Goal: Use online tool/utility: Utilize a website feature to perform a specific function

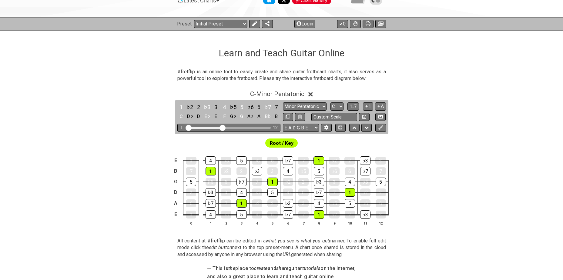
scroll to position [71, 0]
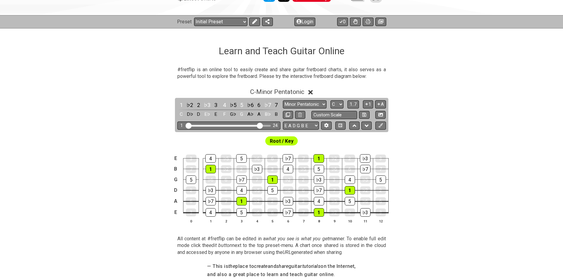
drag, startPoint x: 223, startPoint y: 126, endPoint x: 261, endPoint y: 127, distance: 37.9
click at [261, 125] on input "Visible fret range" at bounding box center [229, 125] width 86 height 0
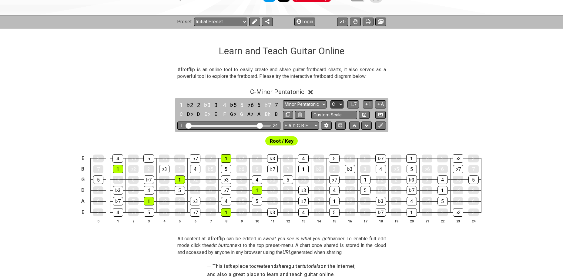
click at [339, 103] on select "A♭ A A♯ B♭ B C C♯ D♭ D D♯ E♭ E F F♯ G♭ G G♯" at bounding box center [336, 104] width 13 height 8
click at [338, 104] on select "A♭ A A♯ B♭ B C C♯ D♭ D D♯ E♭ E F F♯ G♭ G G♯" at bounding box center [336, 104] width 13 height 8
click at [336, 104] on select "A♭ A A♯ B♭ B C C♯ D♭ D D♯ E♭ E F F♯ G♭ G G♯" at bounding box center [336, 104] width 13 height 8
select select "Bb"
click at [330, 100] on select "A♭ A A♯ B♭ B C C♯ D♭ D D♯ E♭ E F F♯ G♭ G G♯" at bounding box center [336, 104] width 13 height 8
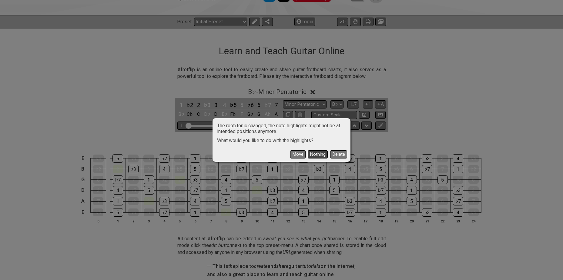
click at [314, 153] on button "Nothing" at bounding box center [317, 154] width 20 height 8
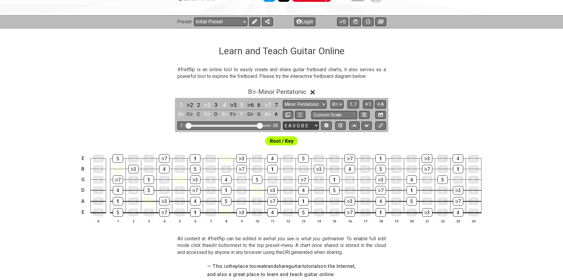
click at [314, 124] on select "E A D G B E E A D G B E E A D G B E B E A D F♯ B A D G C E A D A D G B E E♭ A♭ …" at bounding box center [301, 125] width 36 height 8
select select "A E A D G B E"
click at [283, 121] on select "E A D G B E E A D G B E E A D G B E B E A D F♯ B A D G C E A D A D G B E E♭ A♭ …" at bounding box center [301, 125] width 36 height 8
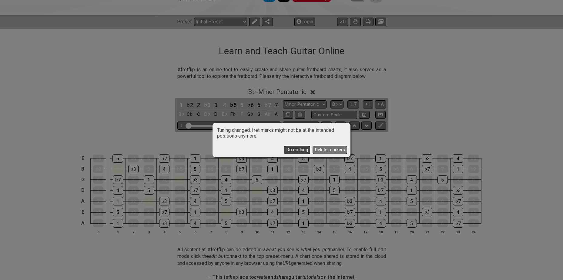
click at [296, 149] on button "Do nothing" at bounding box center [297, 150] width 26 height 8
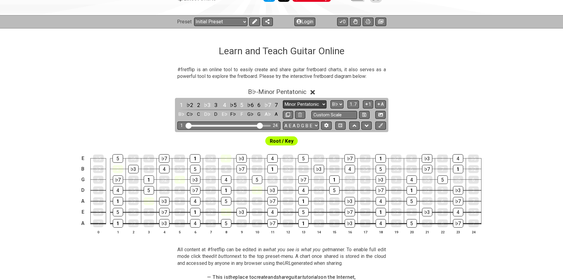
click at [300, 102] on select "Minor Pentatonic Click to edit Minor Pentatonic Major Pentatonic Minor Blues Ma…" at bounding box center [305, 104] width 44 height 8
select select "Major / [PERSON_NAME]"
click at [283, 100] on select "Minor Pentatonic Click to edit Minor Pentatonic Major Pentatonic Minor Blues Ma…" at bounding box center [305, 104] width 44 height 8
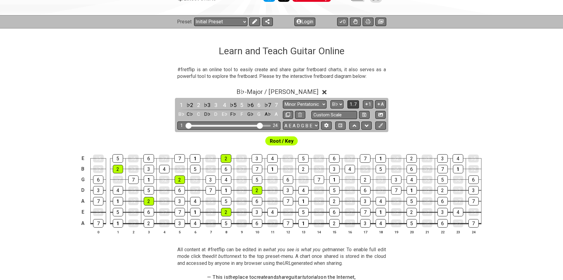
click at [353, 104] on span "1..7" at bounding box center [352, 103] width 7 height 5
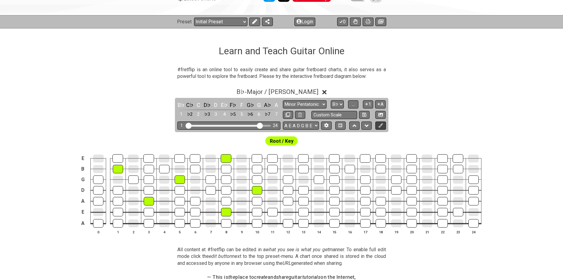
click at [383, 126] on button at bounding box center [380, 125] width 10 height 8
click at [253, 21] on icon at bounding box center [254, 21] width 5 height 5
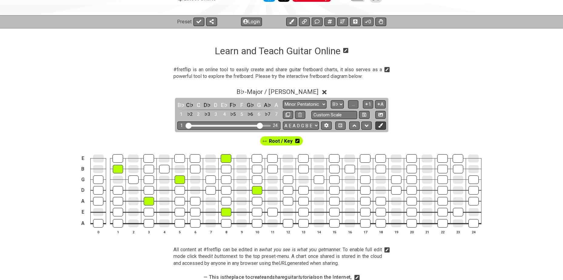
click at [382, 124] on icon at bounding box center [380, 125] width 5 height 5
click at [274, 141] on icon at bounding box center [273, 140] width 4 height 5
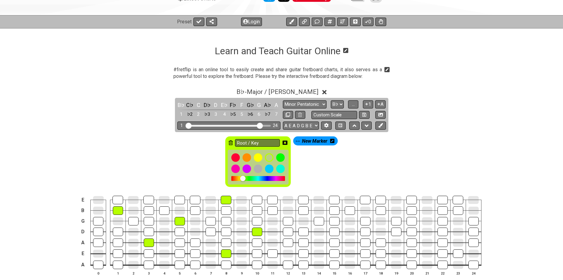
click at [230, 143] on icon at bounding box center [230, 142] width 4 height 5
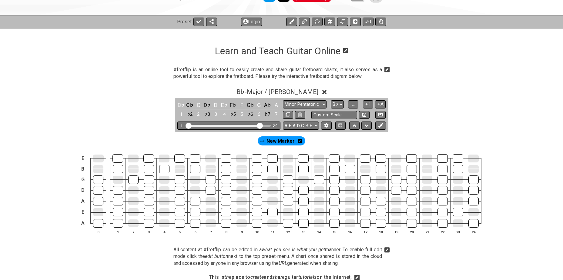
click at [299, 141] on icon at bounding box center [299, 140] width 4 height 5
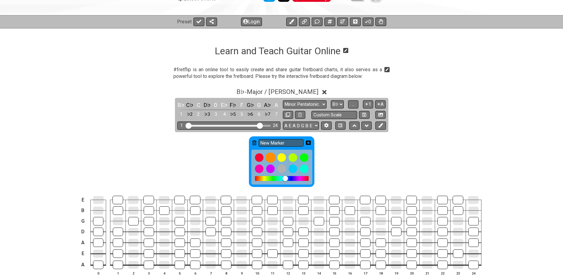
click at [270, 159] on div at bounding box center [270, 157] width 10 height 10
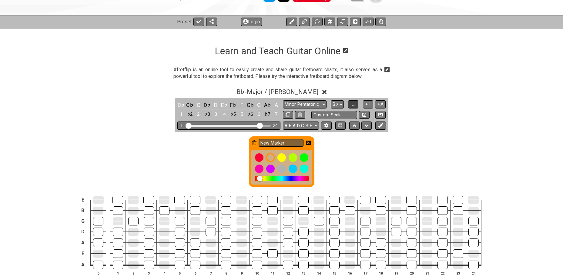
click at [352, 105] on span "..." at bounding box center [353, 103] width 3 height 5
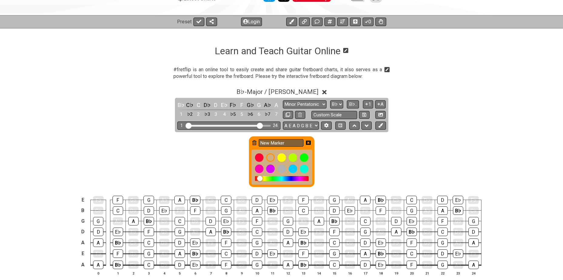
click at [255, 143] on icon at bounding box center [254, 142] width 4 height 5
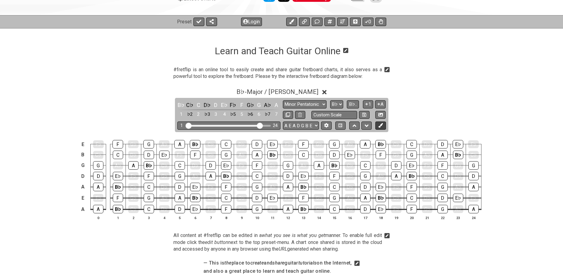
click at [379, 125] on icon at bounding box center [380, 125] width 5 height 5
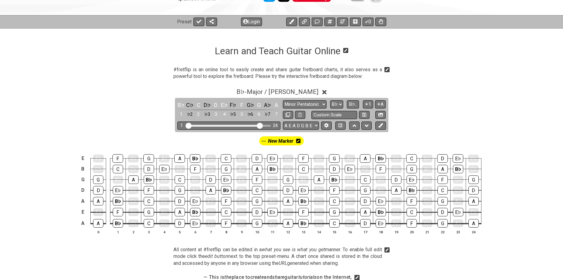
click at [297, 139] on icon at bounding box center [298, 141] width 4 height 4
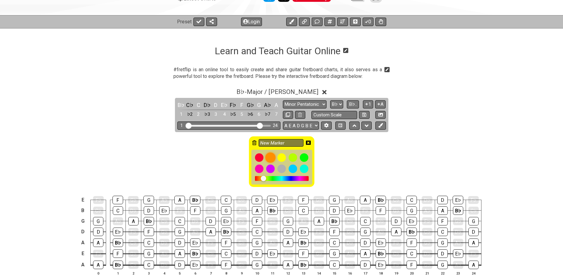
click at [270, 159] on div at bounding box center [270, 157] width 10 height 10
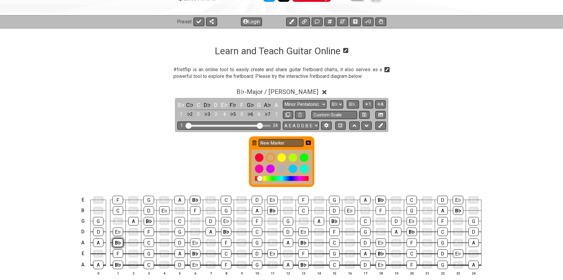
click at [117, 244] on div "B♭" at bounding box center [118, 242] width 10 height 8
click at [116, 263] on div "B♭" at bounding box center [118, 265] width 10 height 8
click at [149, 223] on div "B♭" at bounding box center [149, 221] width 10 height 8
click at [195, 198] on div "B♭" at bounding box center [195, 200] width 11 height 8
click at [194, 254] on div "B♭" at bounding box center [195, 253] width 10 height 8
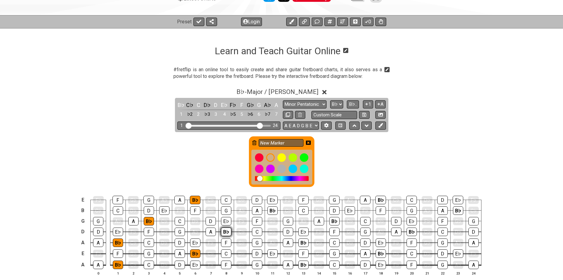
click at [224, 232] on div "B♭" at bounding box center [226, 232] width 10 height 8
click at [267, 211] on div "B♭" at bounding box center [272, 210] width 10 height 8
click at [301, 264] on div "B♭" at bounding box center [303, 265] width 10 height 8
click at [300, 243] on div "B♭" at bounding box center [303, 242] width 10 height 8
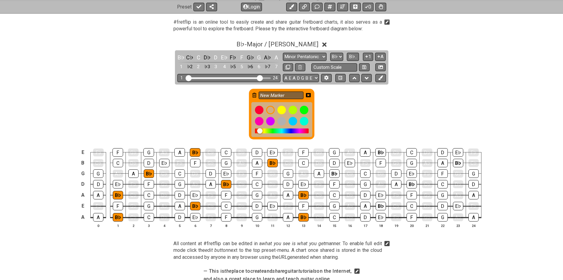
scroll to position [121, 0]
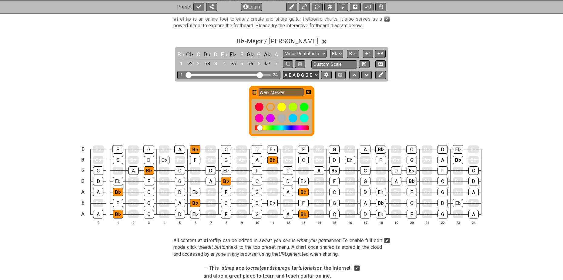
click at [313, 73] on select "E A D G B E E A D G B E E A D G B E B E A D F♯ B A D G C E A D A D G B E E♭ A♭ …" at bounding box center [301, 75] width 36 height 8
click at [306, 73] on select "E A D G B E E A D G B E E A D G B E B E A D F♯ B A D G C E A D A D G B E E♭ A♭ …" at bounding box center [301, 75] width 36 height 8
click at [283, 71] on select "E A D G B E E A D G B E E A D G B E B E A D F♯ B A D G C E A D A D G B E E♭ A♭ …" at bounding box center [301, 75] width 36 height 8
click at [310, 74] on select "E A D G B E E A D G B E E A D G B E B E A D F♯ B A D G C E A D A D G B E E♭ A♭ …" at bounding box center [301, 75] width 36 height 8
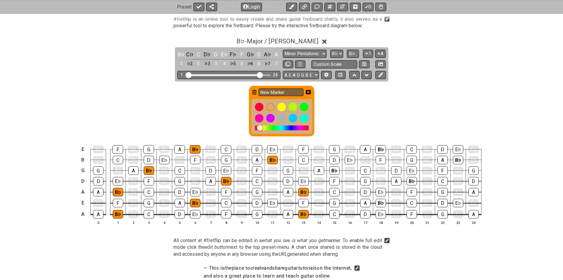
select select "A D G C F A D"
click at [283, 71] on select "E A D G B E E A D G B E E A D G B E B E A D F♯ B A D G C E A D A D G B E E♭ A♭ …" at bounding box center [301, 75] width 36 height 8
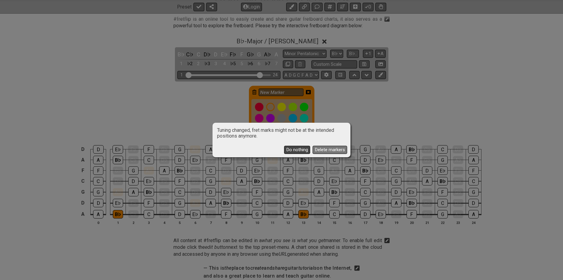
click at [297, 149] on button "Do nothing" at bounding box center [297, 150] width 26 height 8
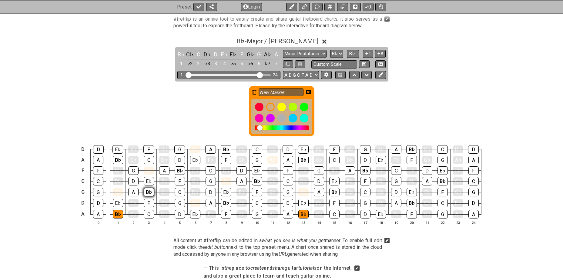
click at [149, 190] on div "B♭" at bounding box center [149, 192] width 10 height 8
click at [117, 161] on div "B♭" at bounding box center [118, 160] width 10 height 8
click at [177, 170] on div "B♭" at bounding box center [179, 170] width 10 height 8
click at [223, 203] on div "B♭" at bounding box center [226, 203] width 10 height 8
click at [224, 147] on div "B♭" at bounding box center [226, 149] width 11 height 8
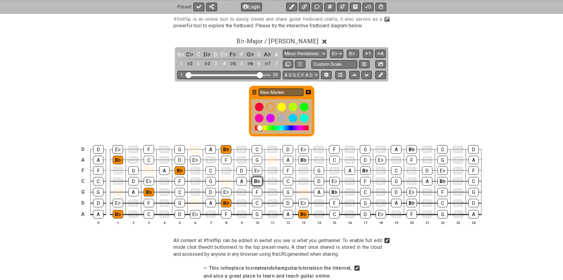
click at [255, 181] on div "B♭" at bounding box center [257, 181] width 10 height 8
click at [301, 161] on div "B♭" at bounding box center [303, 160] width 10 height 8
click at [333, 191] on div "B♭" at bounding box center [334, 192] width 10 height 8
click at [365, 170] on div "B♭" at bounding box center [365, 170] width 10 height 8
click at [409, 151] on div "B♭" at bounding box center [411, 149] width 11 height 8
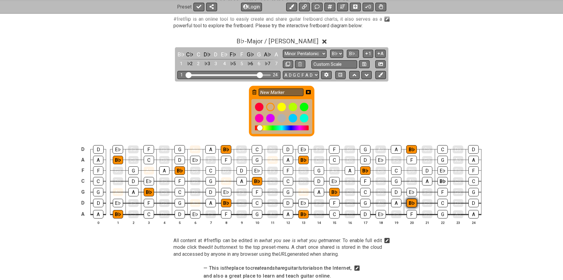
click at [407, 201] on div "B♭" at bounding box center [411, 203] width 10 height 8
click at [440, 181] on div "B♭" at bounding box center [442, 181] width 10 height 8
click at [307, 92] on icon at bounding box center [308, 92] width 5 height 5
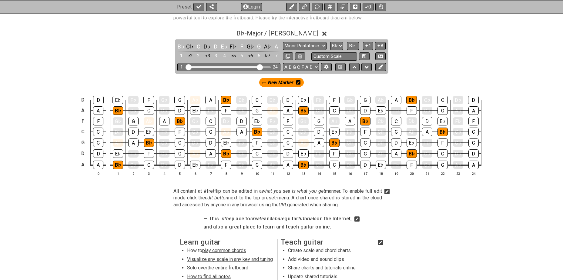
scroll to position [131, 0]
